Goal: Navigation & Orientation: Find specific page/section

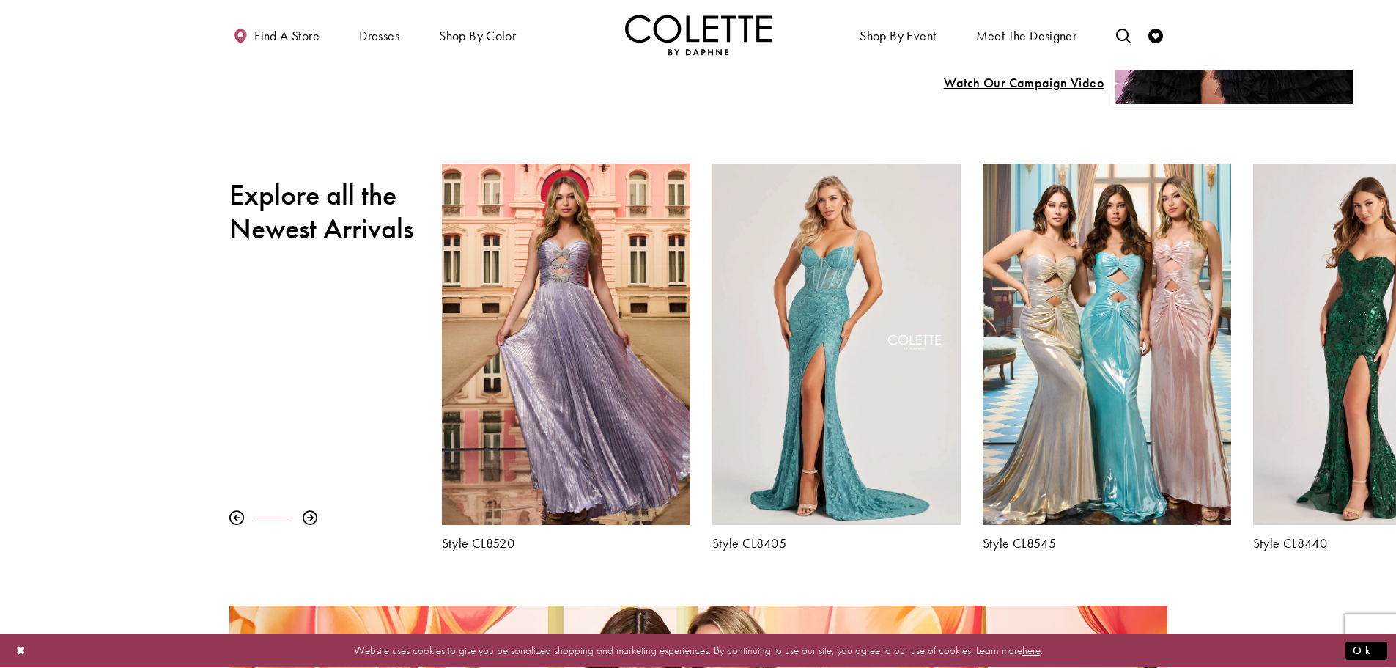
scroll to position [586, 0]
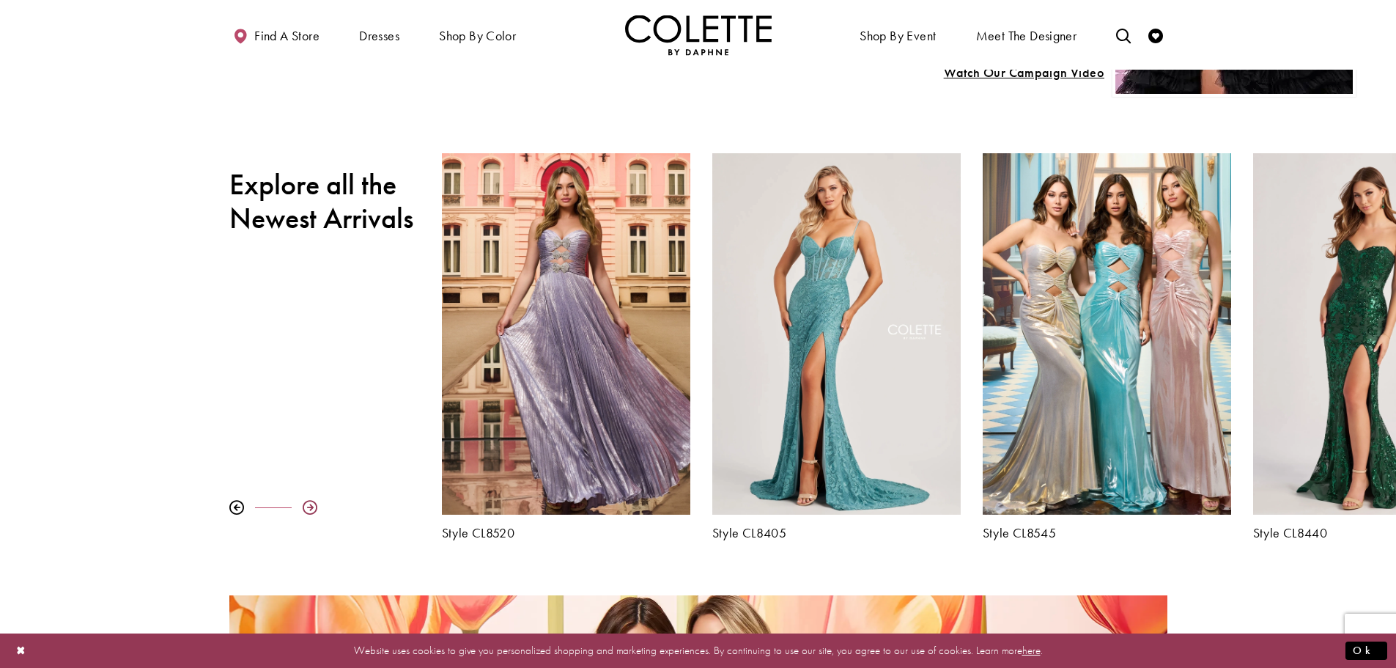
click at [313, 504] on div at bounding box center [310, 507] width 15 height 15
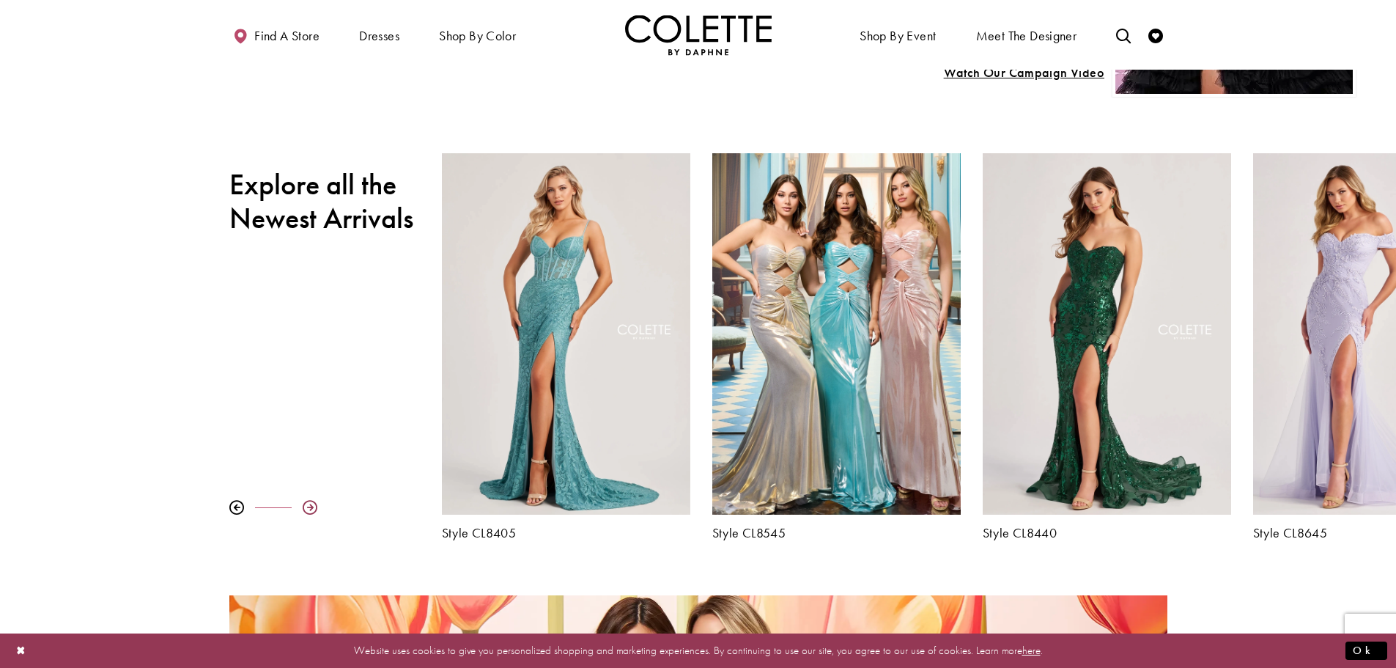
click at [313, 504] on div at bounding box center [310, 507] width 15 height 15
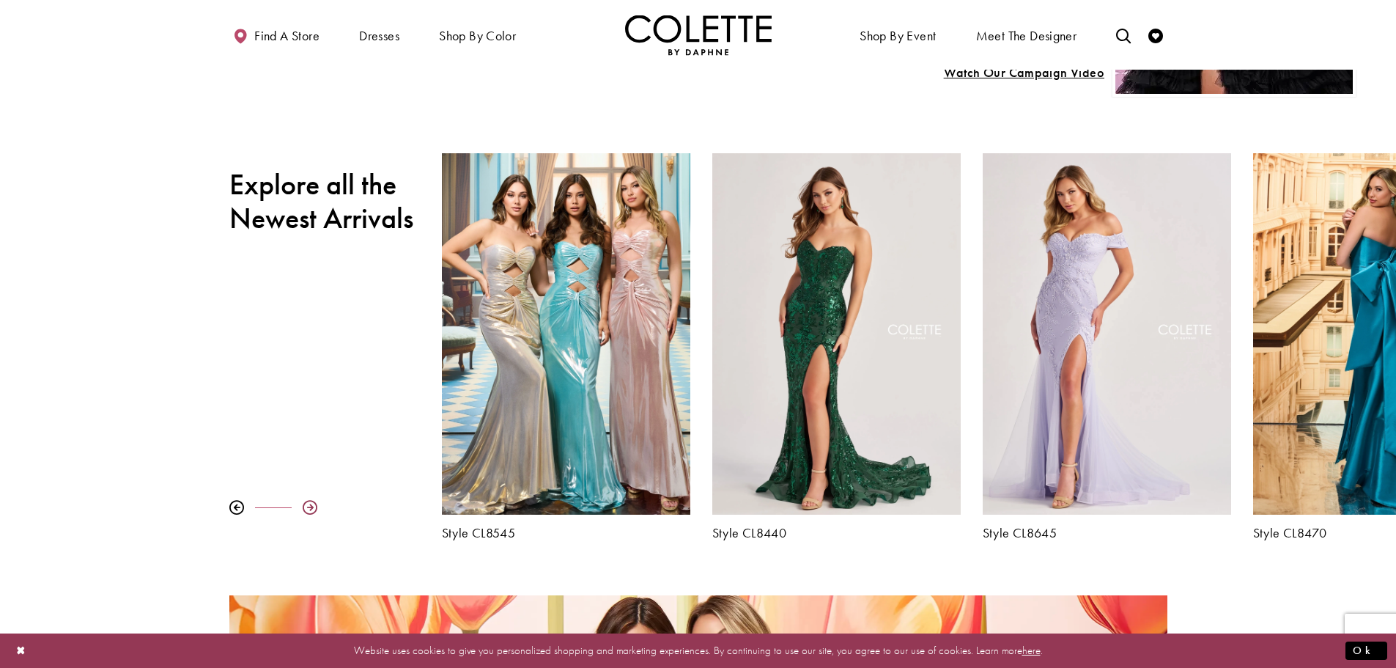
click at [313, 504] on div at bounding box center [310, 507] width 15 height 15
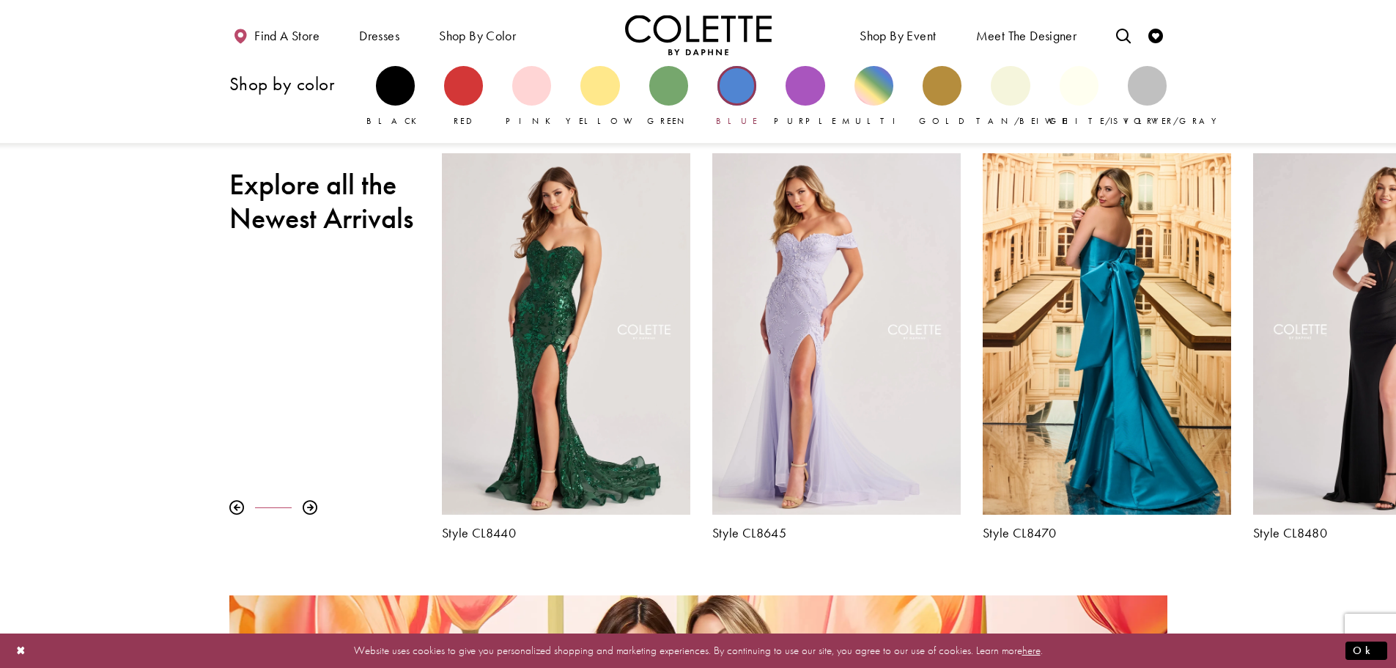
click at [736, 85] on div "Primary block" at bounding box center [736, 85] width 39 height 39
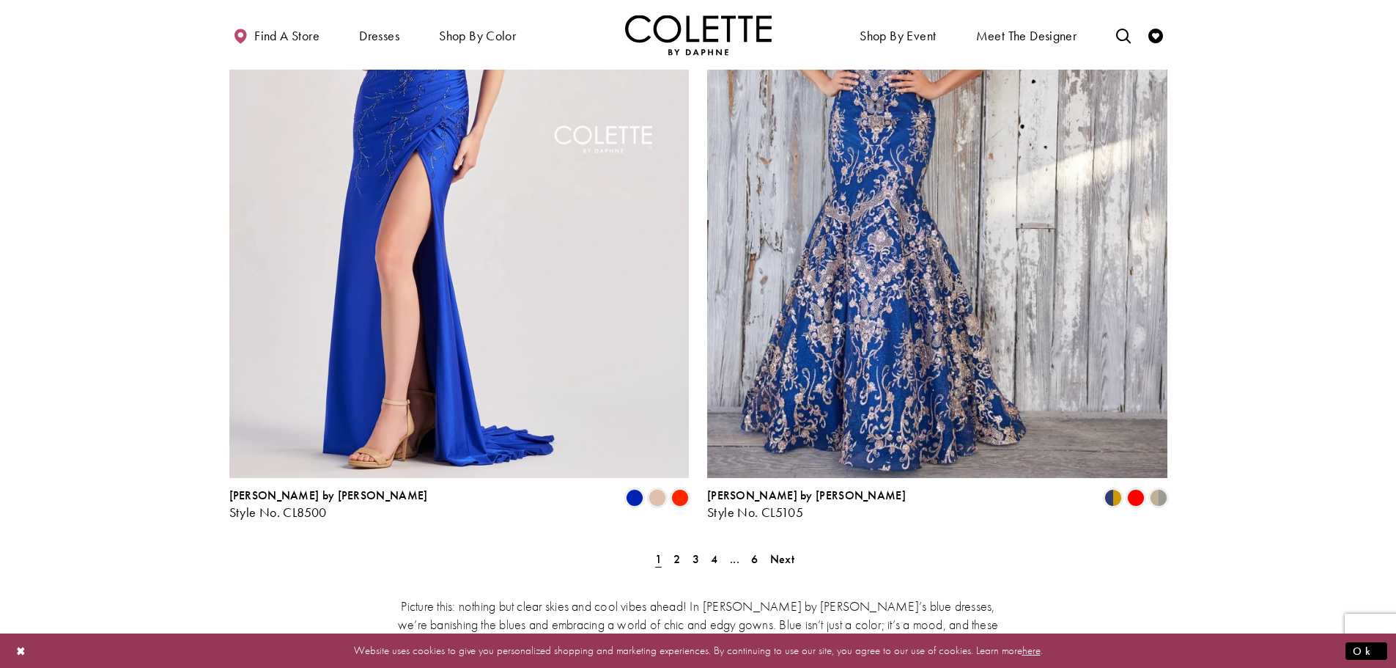
scroll to position [2565, 0]
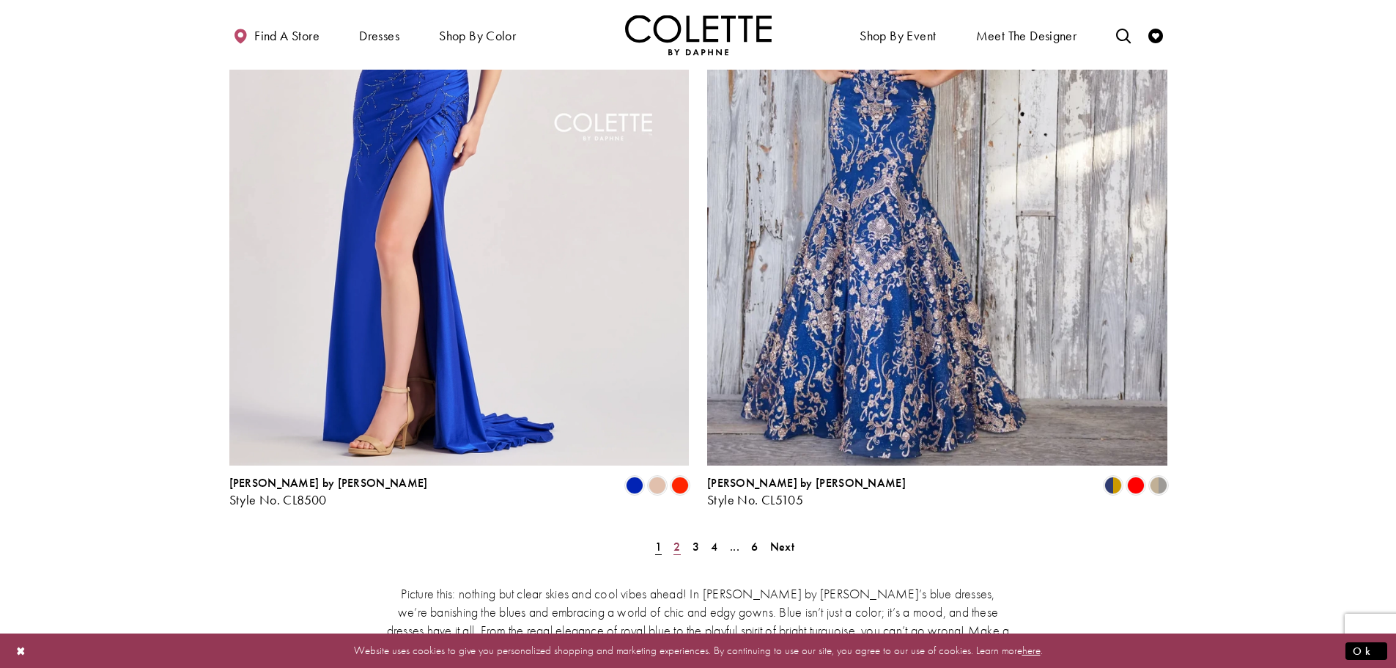
click at [678, 539] on span "2" at bounding box center [676, 546] width 7 height 15
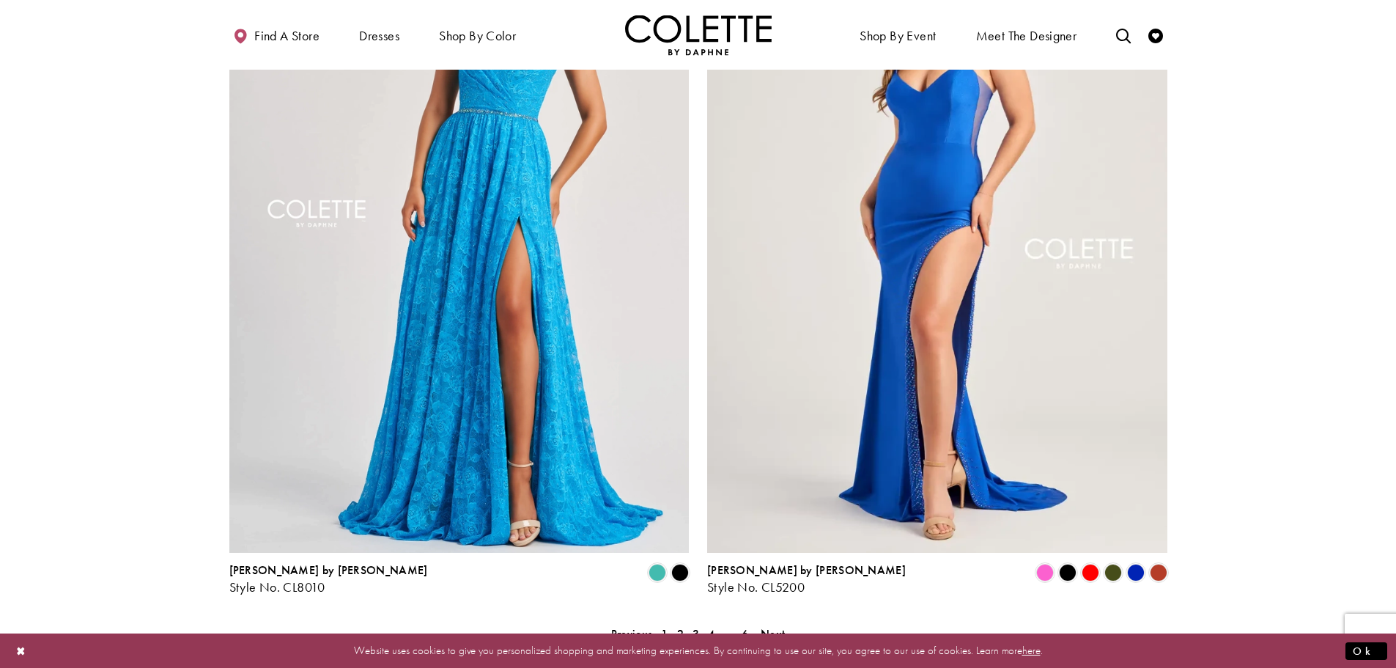
scroll to position [2644, 0]
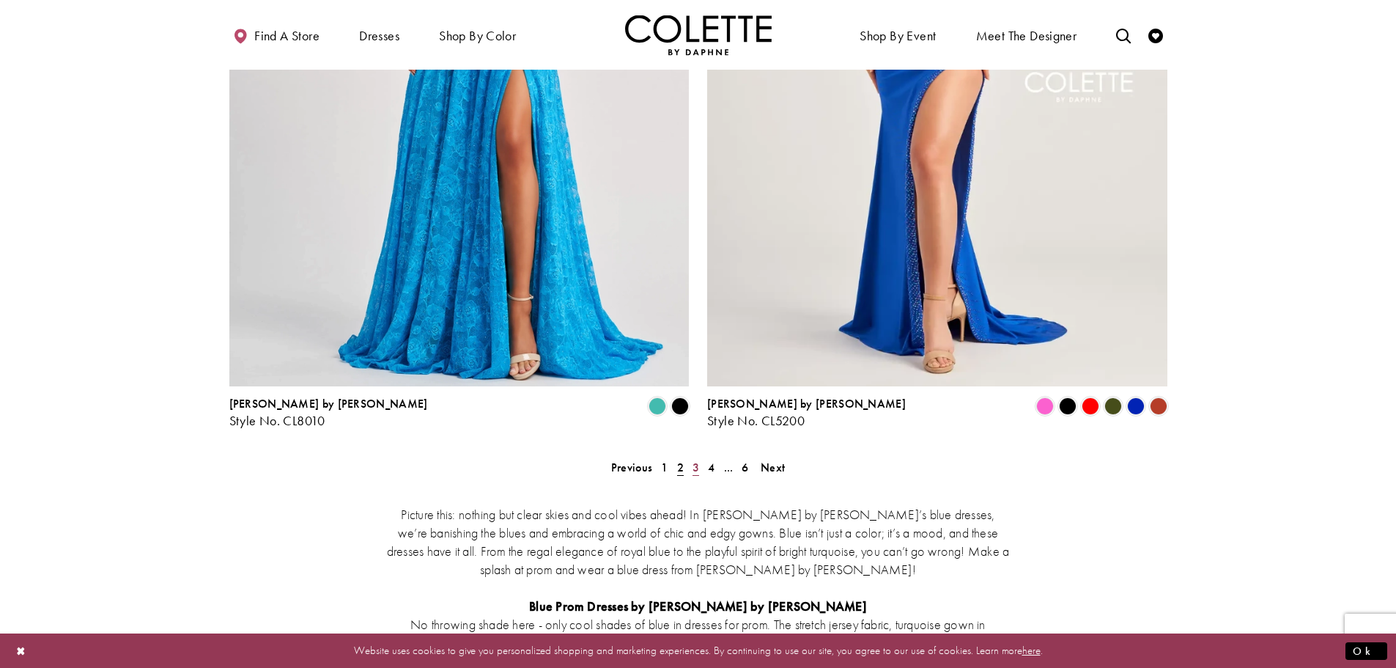
click at [698, 459] on span "3" at bounding box center [696, 466] width 7 height 15
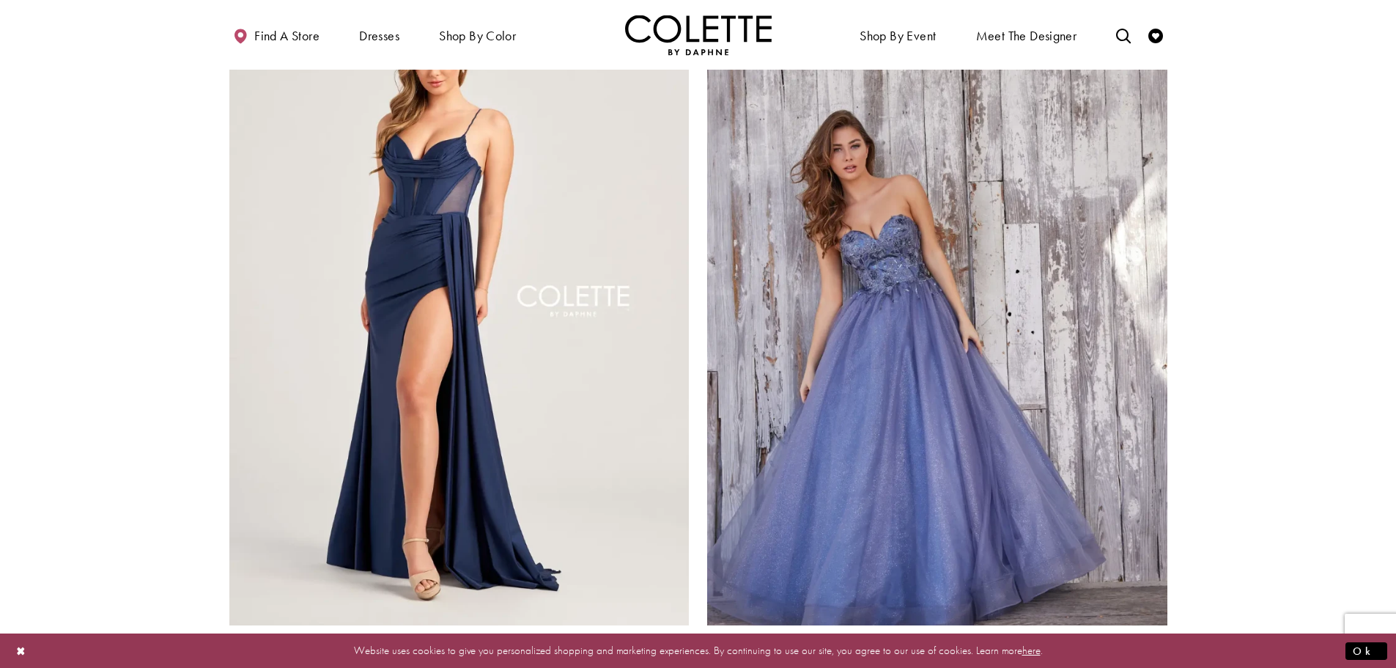
scroll to position [2571, 0]
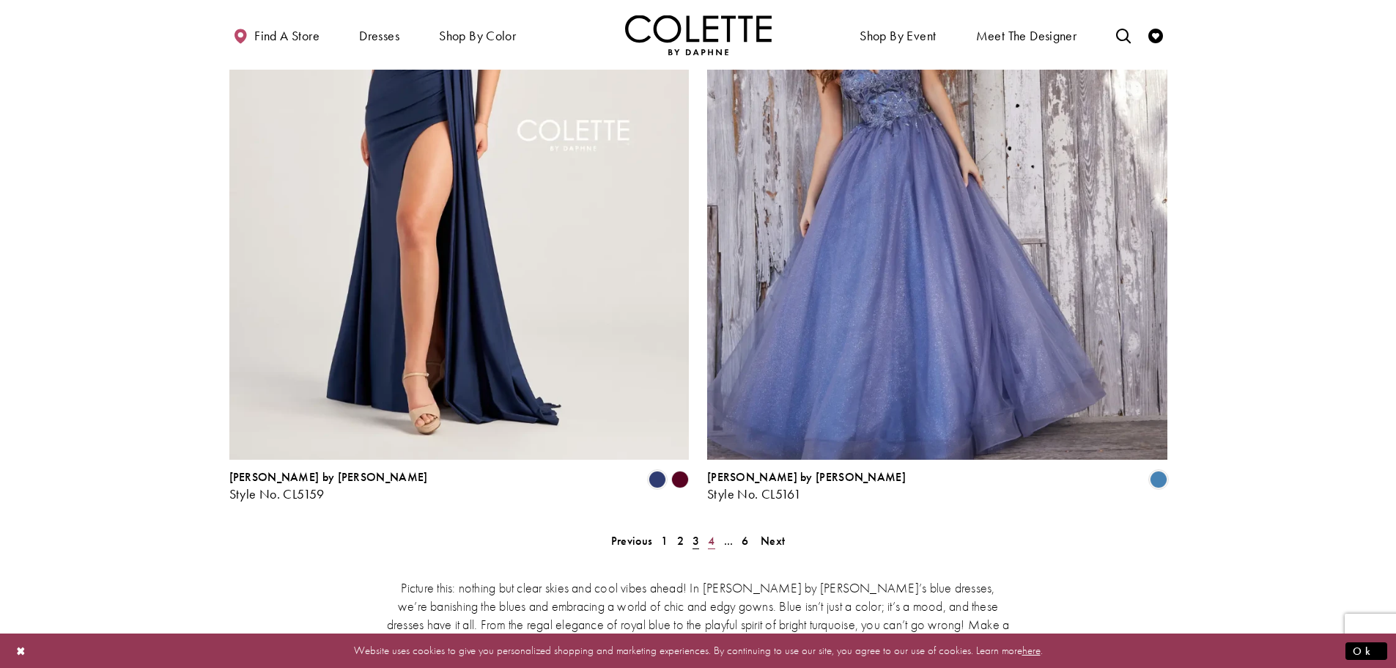
click at [710, 533] on span "4" at bounding box center [711, 540] width 7 height 15
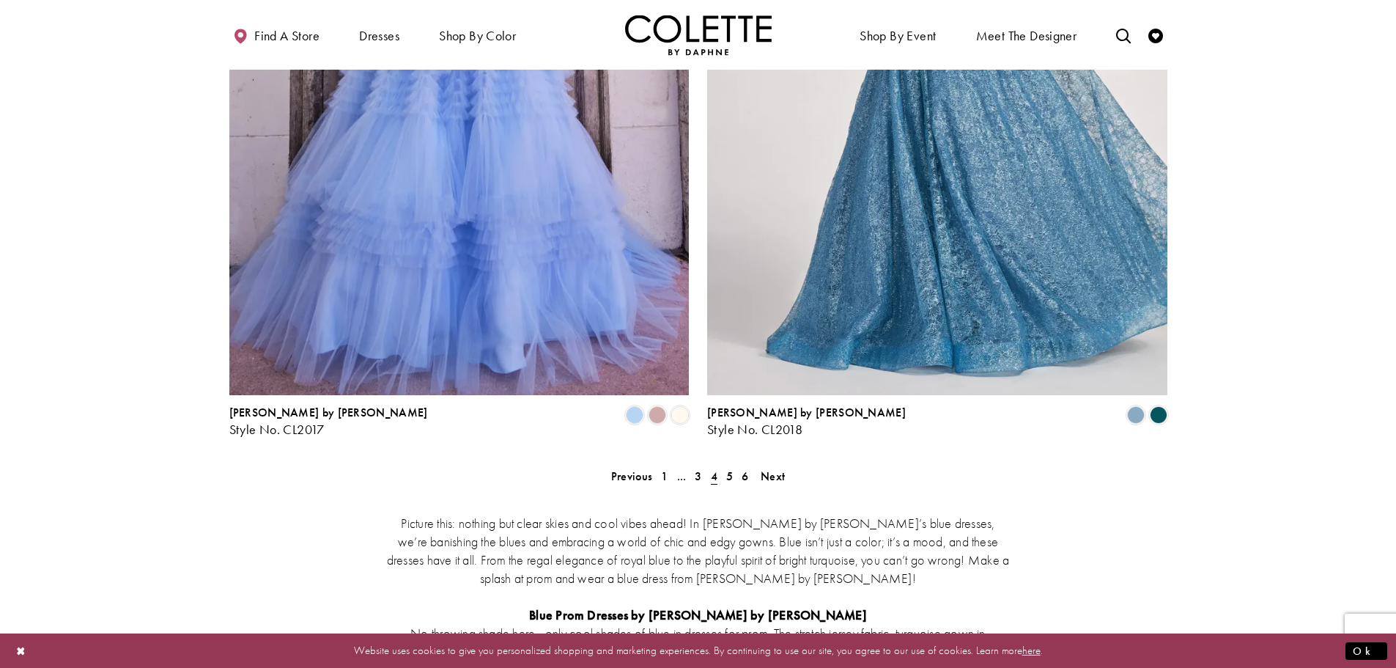
scroll to position [2644, 0]
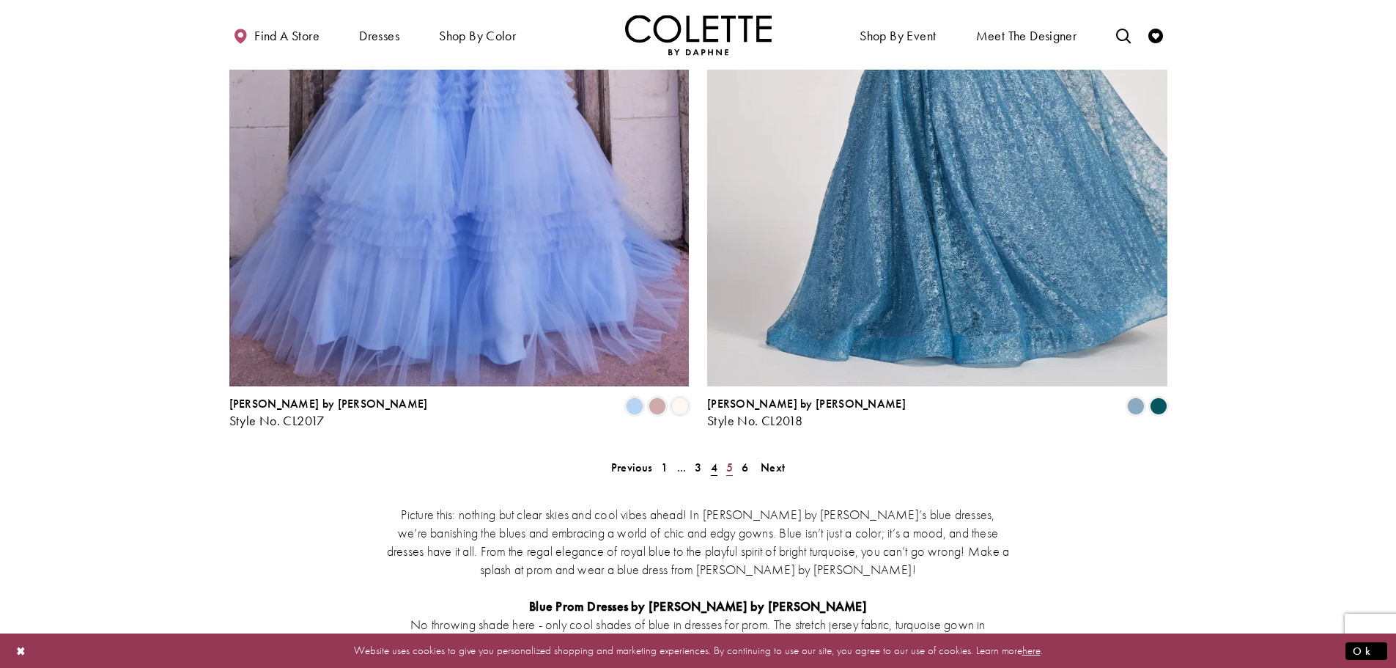
click at [729, 459] on span "5" at bounding box center [729, 466] width 7 height 15
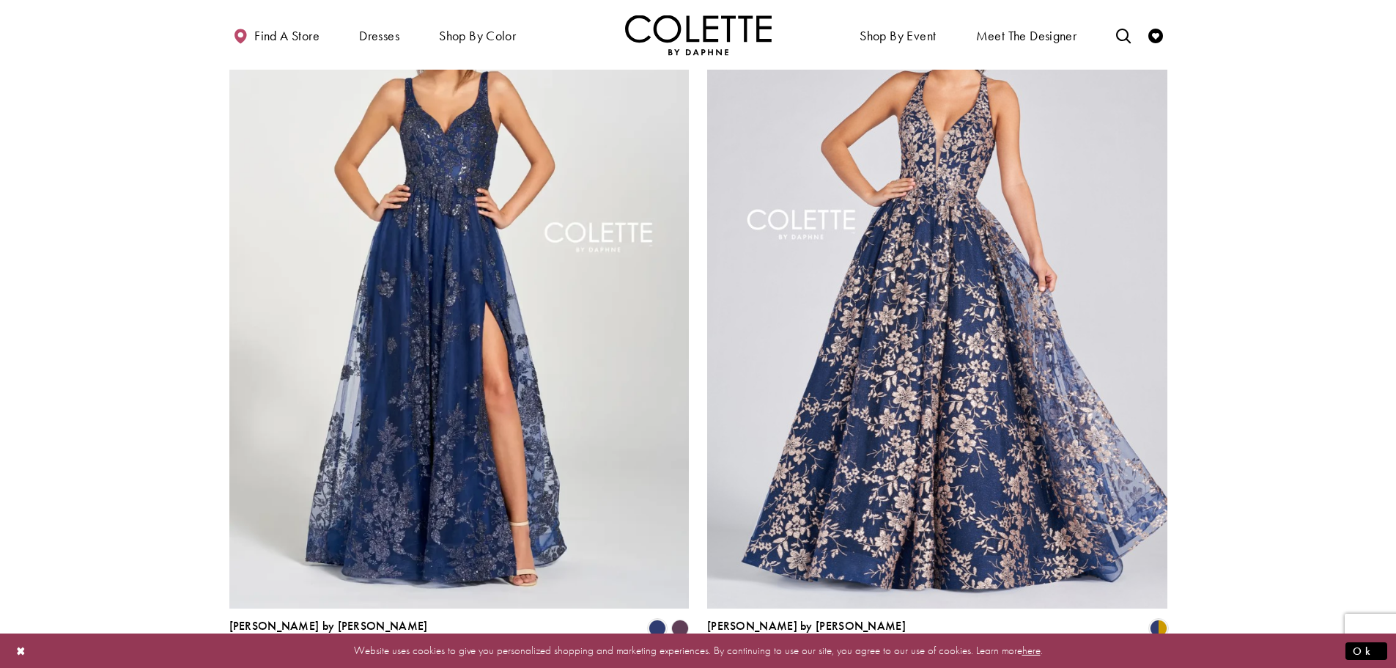
scroll to position [2644, 0]
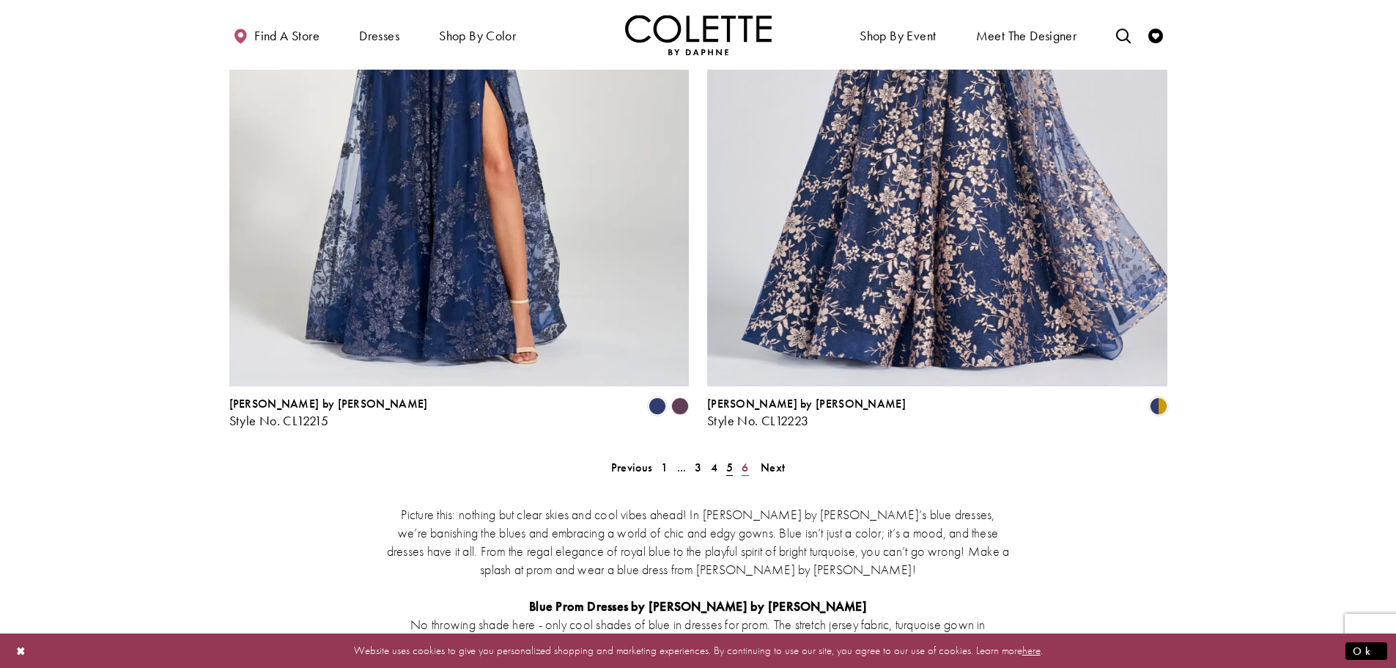
click at [745, 459] on span "6" at bounding box center [745, 466] width 7 height 15
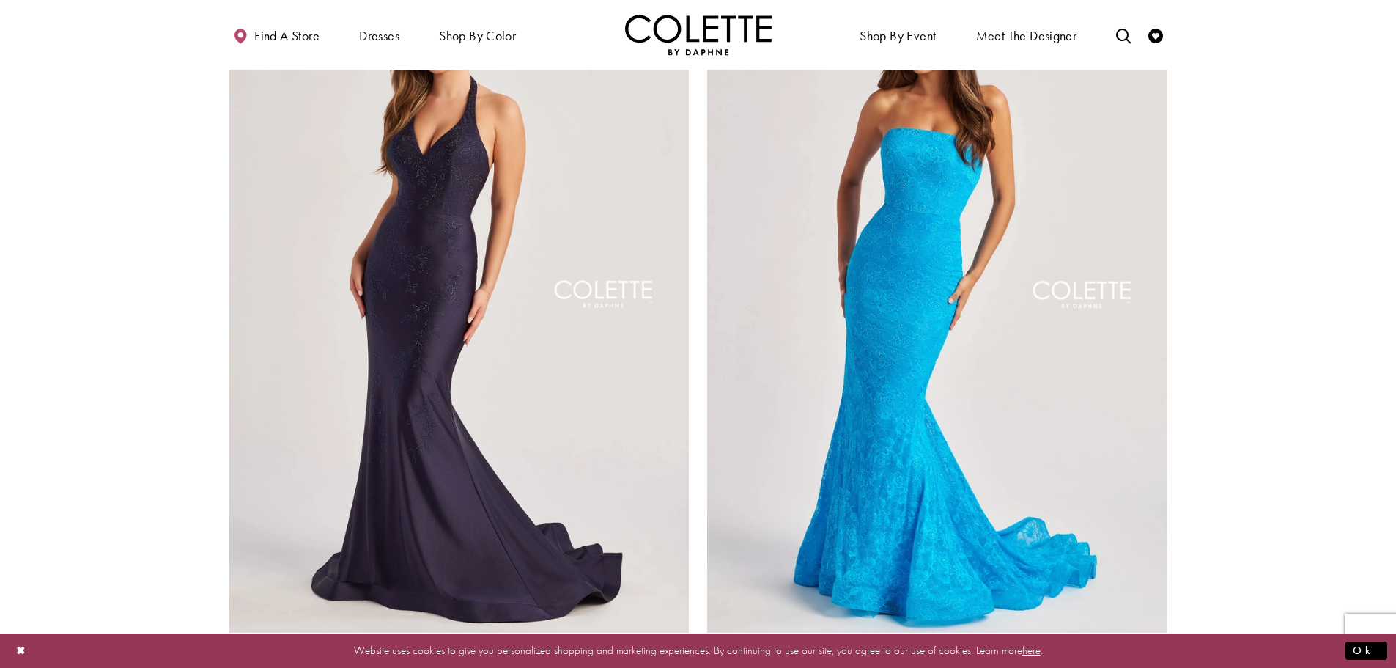
scroll to position [2058, 0]
